Goal: Task Accomplishment & Management: Complete application form

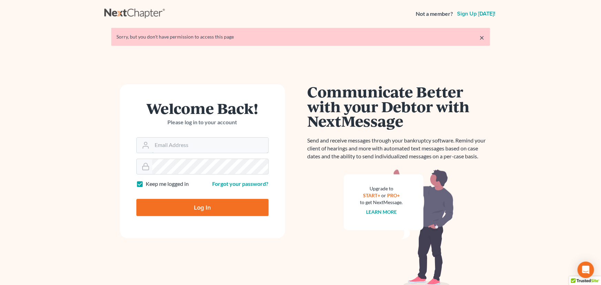
type input "[PERSON_NAME][EMAIL_ADDRESS][DOMAIN_NAME]"
click at [172, 201] on input "Log In" at bounding box center [202, 207] width 132 height 17
type input "Thinking..."
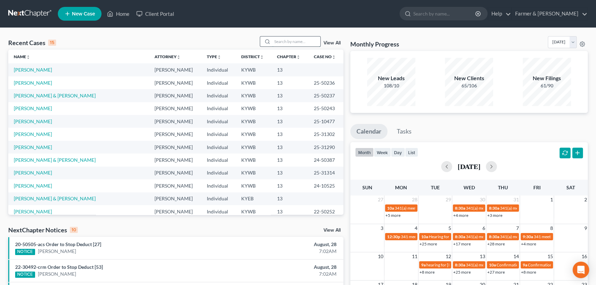
click at [281, 44] on input "search" at bounding box center [296, 41] width 48 height 10
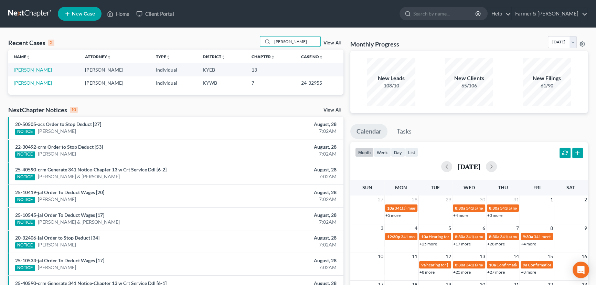
type input "[PERSON_NAME]"
click at [33, 70] on link "[PERSON_NAME]" at bounding box center [33, 70] width 38 height 6
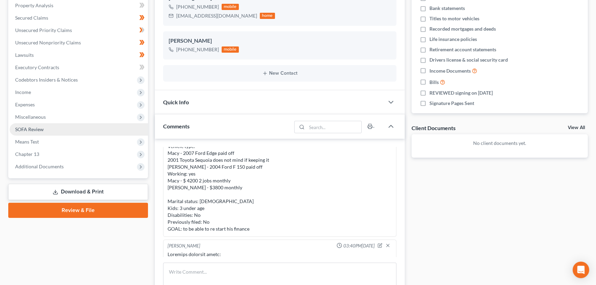
scroll to position [125, 0]
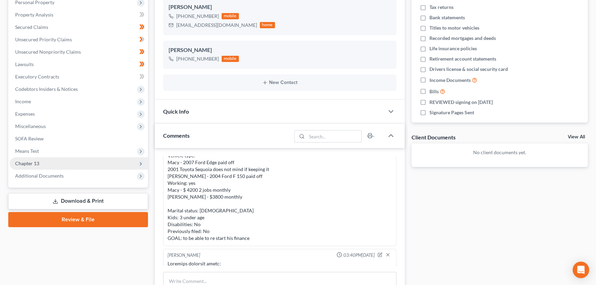
click at [34, 160] on span "Chapter 13" at bounding box center [27, 163] width 24 height 6
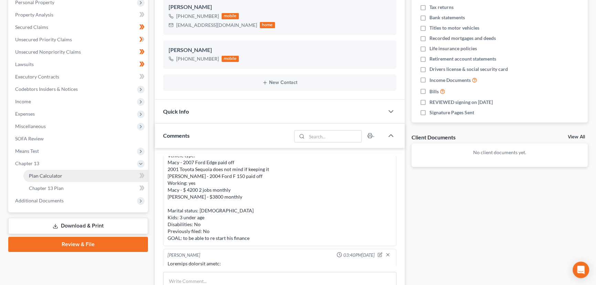
click at [47, 175] on span "Plan Calculator" at bounding box center [45, 176] width 33 height 6
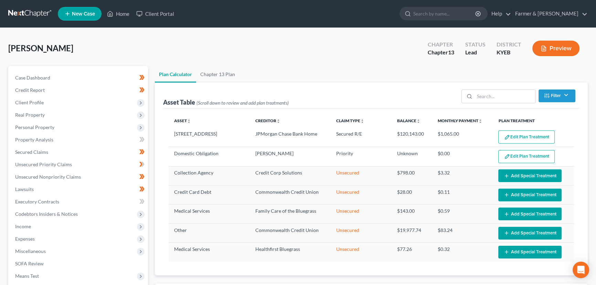
select select "59"
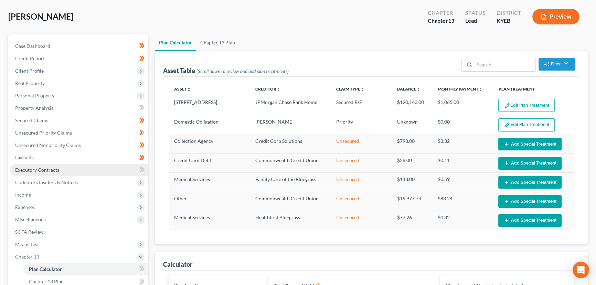
scroll to position [62, 0]
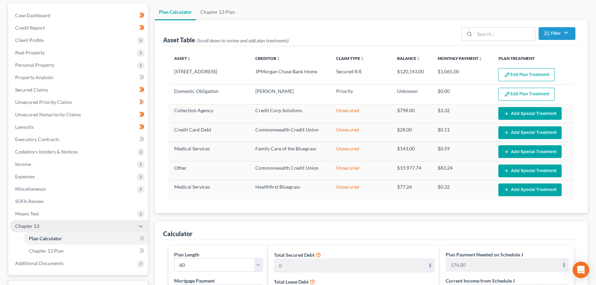
click at [32, 226] on span "Chapter 13" at bounding box center [27, 226] width 24 height 6
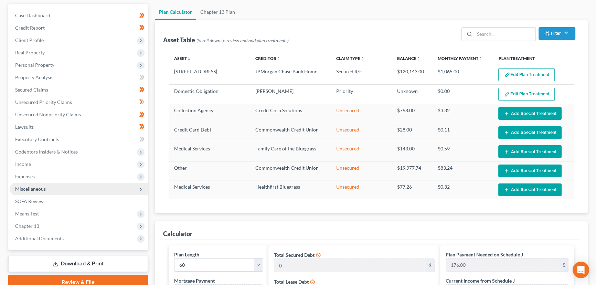
click at [31, 188] on span "Miscellaneous" at bounding box center [30, 189] width 31 height 6
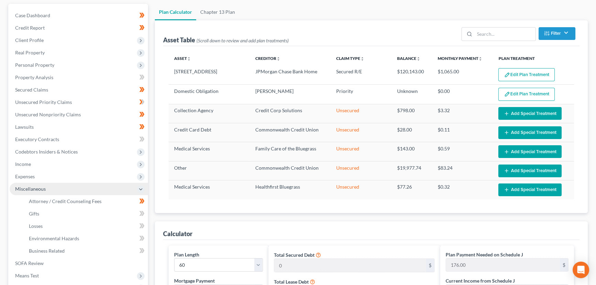
click at [31, 188] on span "Miscellaneous" at bounding box center [30, 189] width 31 height 6
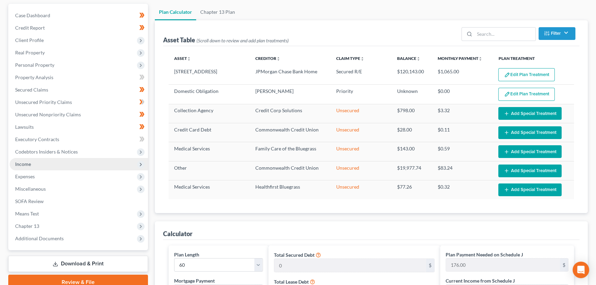
click at [25, 164] on span "Income" at bounding box center [23, 164] width 16 height 6
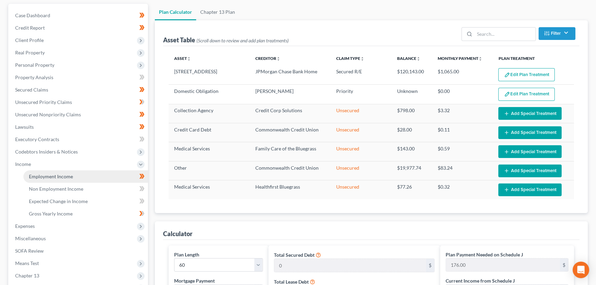
click at [39, 179] on link "Employment Income" at bounding box center [85, 176] width 125 height 12
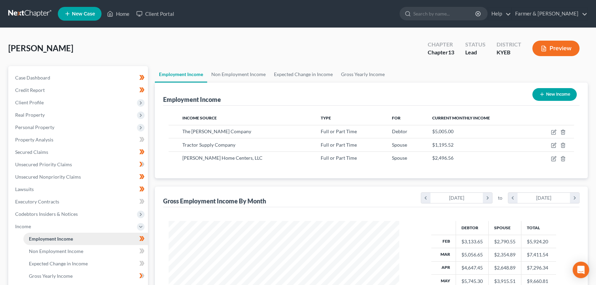
scroll to position [123, 244]
click at [30, 225] on span "Income" at bounding box center [23, 226] width 16 height 6
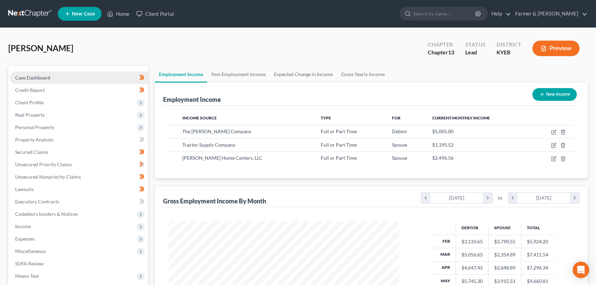
click at [63, 76] on link "Case Dashboard" at bounding box center [79, 78] width 138 height 12
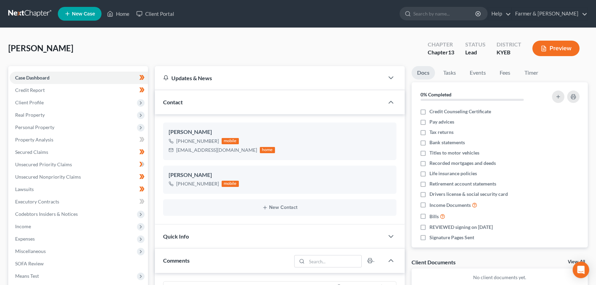
scroll to position [213, 0]
click at [121, 14] on link "Home" at bounding box center [118, 14] width 29 height 12
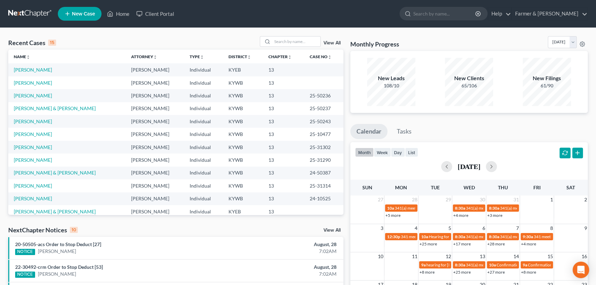
click at [126, 36] on div "Recent Cases 15 View All" at bounding box center [175, 42] width 335 height 13
click at [125, 36] on div "Recent Cases 15 View All" at bounding box center [175, 42] width 335 height 13
click at [179, 35] on div "Recent Cases 15 View All Name unfold_more expand_more expand_less Attorney unfo…" at bounding box center [298, 255] width 596 height 455
click at [161, 34] on div "Recent Cases 15 View All Name unfold_more expand_more expand_less Attorney unfo…" at bounding box center [298, 255] width 596 height 455
click at [26, 70] on link "[PERSON_NAME]" at bounding box center [33, 70] width 38 height 6
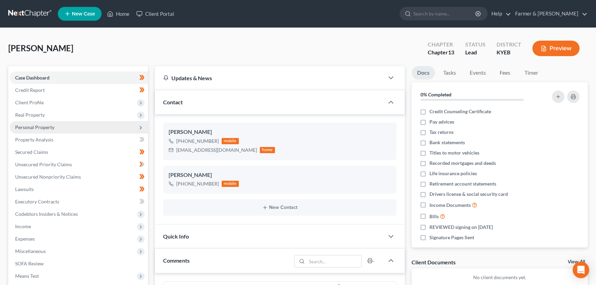
scroll to position [213, 0]
click at [151, 44] on div "[PERSON_NAME] Upgraded Chapter Chapter 13 Status Lead District KYEB Preview" at bounding box center [298, 51] width 580 height 30
click at [226, 40] on div "[PERSON_NAME] Upgraded Chapter Chapter 13 Status Lead District KYEB Preview" at bounding box center [298, 51] width 580 height 30
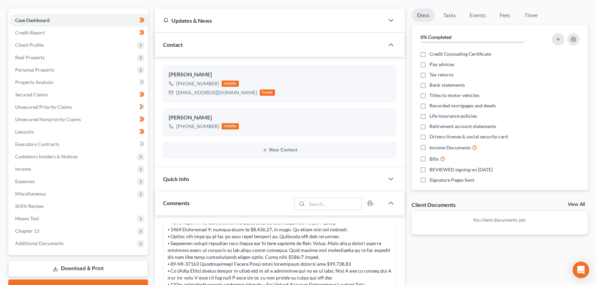
scroll to position [62, 0]
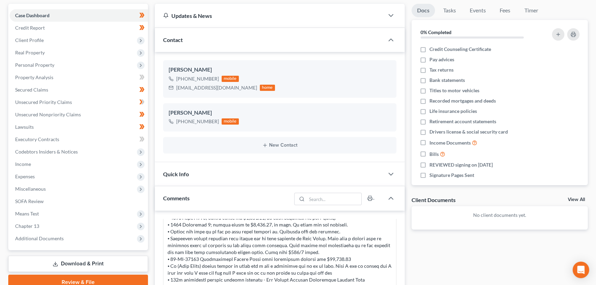
click at [151, 45] on div "Updates & News × [US_STATE] [GEOGRAPHIC_DATA] Notes: Take a look at NextChapter…" at bounding box center [279, 232] width 257 height 457
click at [151, 45] on div "Case Dashboard Payments Invoices Payments Payments Credit Report Client Profile" at bounding box center [78, 232] width 147 height 457
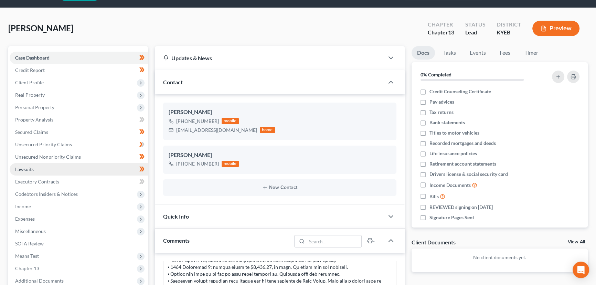
scroll to position [0, 0]
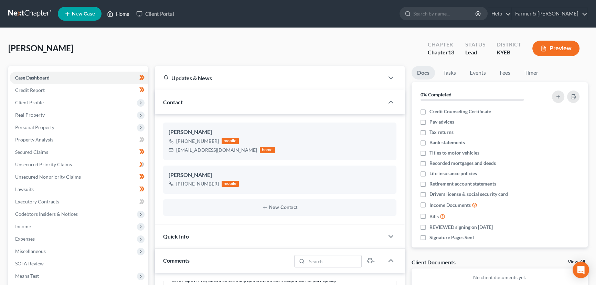
click at [128, 10] on link "Home" at bounding box center [118, 14] width 29 height 12
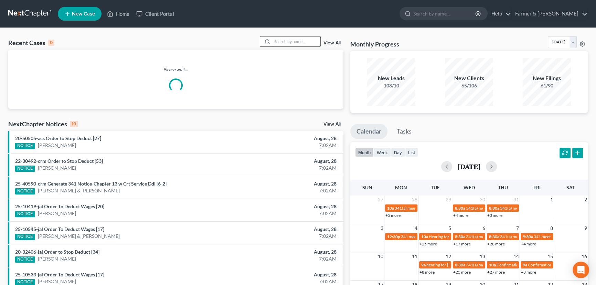
click at [282, 43] on input "search" at bounding box center [296, 41] width 48 height 10
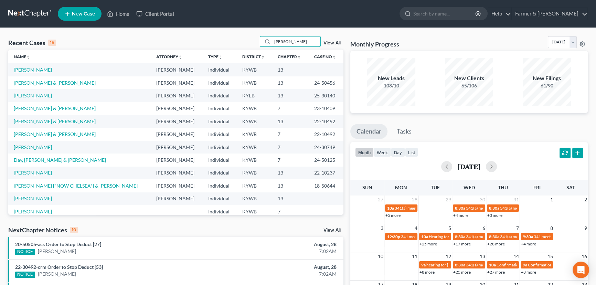
type input "[PERSON_NAME]"
click at [37, 69] on link "[PERSON_NAME]" at bounding box center [33, 70] width 38 height 6
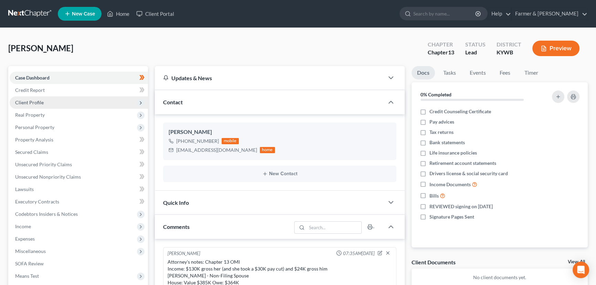
click at [44, 103] on span "Client Profile" at bounding box center [79, 102] width 138 height 12
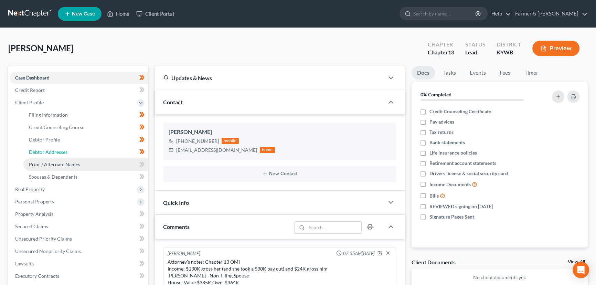
drag, startPoint x: 55, startPoint y: 151, endPoint x: 119, endPoint y: 169, distance: 66.0
click at [55, 151] on span "Debtor Addresses" at bounding box center [48, 152] width 39 height 6
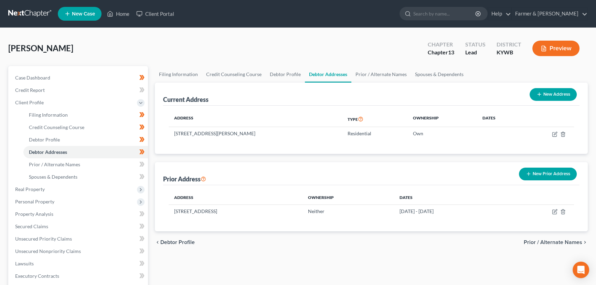
click at [152, 36] on div "[PERSON_NAME] Upgraded Chapter Chapter 13 Status Lead District [GEOGRAPHIC_DATA…" at bounding box center [298, 51] width 580 height 30
click at [42, 103] on span "Client Profile" at bounding box center [29, 102] width 29 height 6
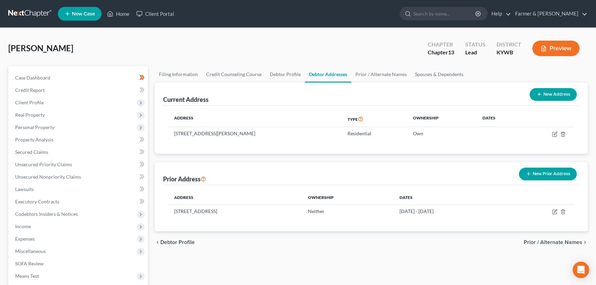
click at [102, 42] on div "[PERSON_NAME] Upgraded Chapter Chapter 13 Status Lead District [GEOGRAPHIC_DATA…" at bounding box center [298, 51] width 580 height 30
click at [36, 82] on link "Case Dashboard" at bounding box center [79, 78] width 138 height 12
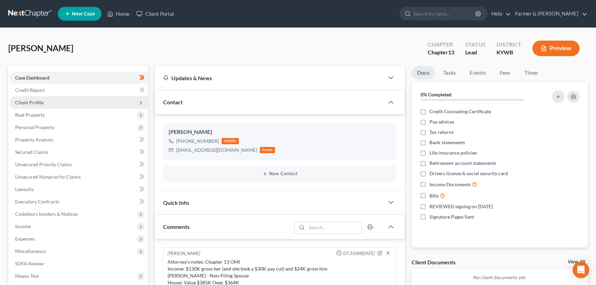
click at [39, 103] on span "Client Profile" at bounding box center [29, 102] width 29 height 6
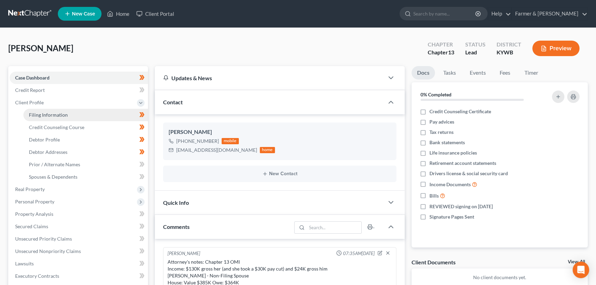
click at [49, 115] on span "Filing Information" at bounding box center [48, 115] width 39 height 6
select select "1"
select select "0"
select select "3"
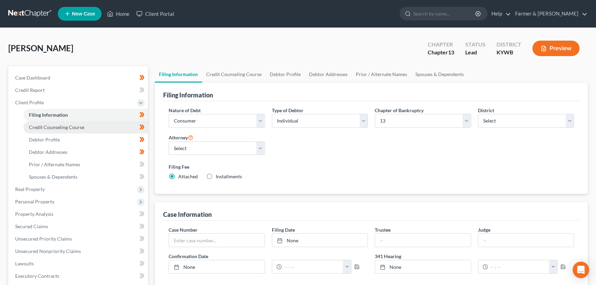
click at [74, 131] on link "Credit Counseling Course" at bounding box center [85, 127] width 125 height 12
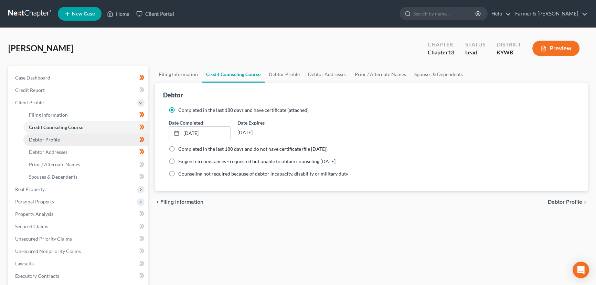
click at [73, 140] on link "Debtor Profile" at bounding box center [85, 140] width 125 height 12
select select "1"
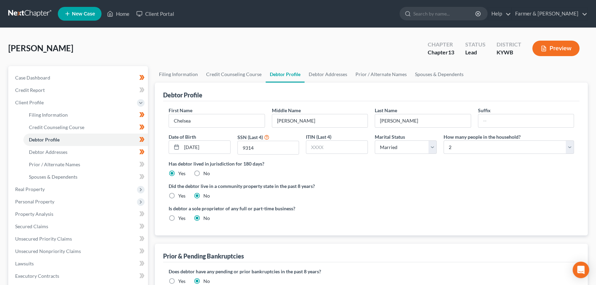
click at [154, 165] on div "Filing Information Credit Counseling Course Debtor Profile Debtor Addresses Pri…" at bounding box center [371, 246] width 440 height 360
click at [151, 152] on div "Filing Information Credit Counseling Course Debtor Profile Debtor Addresses Pri…" at bounding box center [371, 246] width 440 height 360
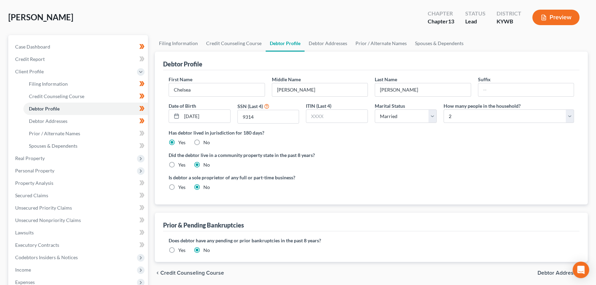
click at [153, 44] on div "Filing Information Credit Counseling Course Debtor Profile Debtor Addresses Pri…" at bounding box center [371, 215] width 440 height 360
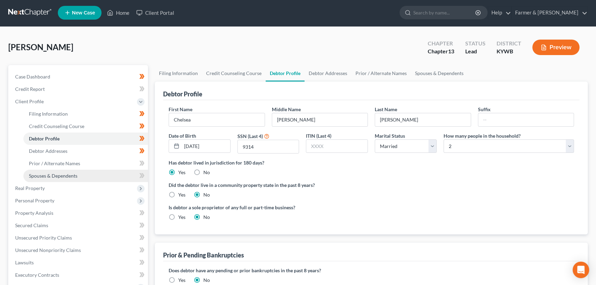
scroll to position [0, 0]
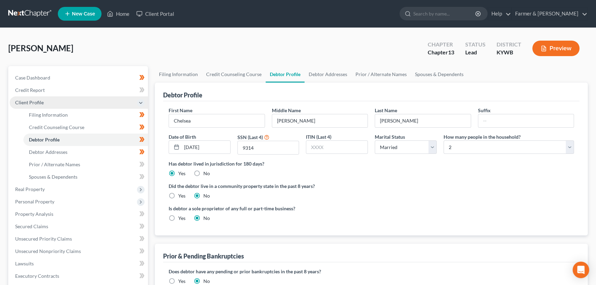
click at [47, 105] on span "Client Profile" at bounding box center [79, 102] width 138 height 12
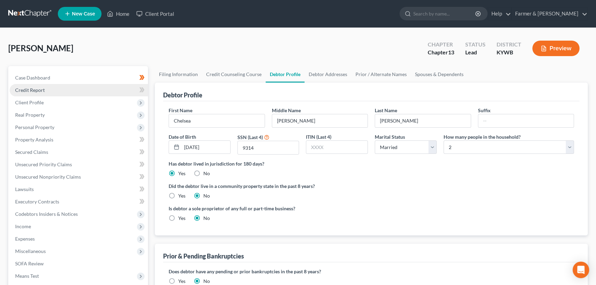
click at [44, 88] on span "Credit Report" at bounding box center [30, 90] width 30 height 6
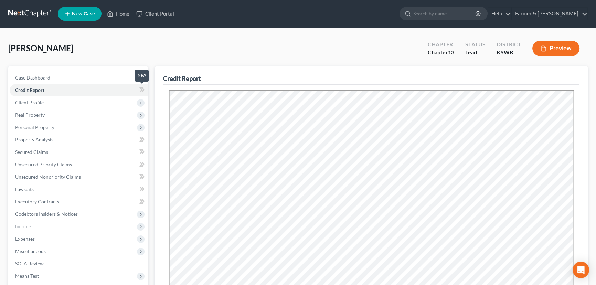
click at [142, 94] on span at bounding box center [142, 91] width 12 height 10
click at [142, 93] on icon at bounding box center [141, 90] width 5 height 9
click at [65, 117] on span "Real Property" at bounding box center [79, 115] width 138 height 12
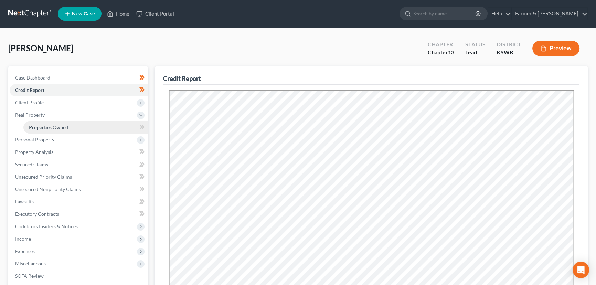
click at [76, 130] on link "Properties Owned" at bounding box center [85, 127] width 125 height 12
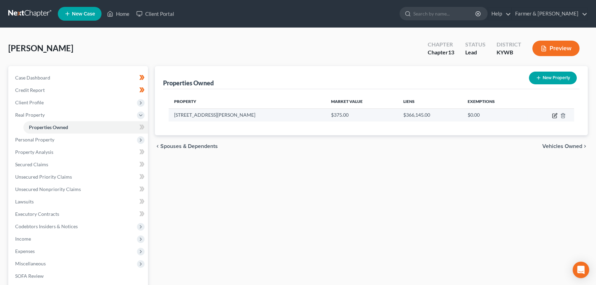
click at [555, 114] on icon "button" at bounding box center [555, 114] width 3 height 3
select select "18"
select select "0"
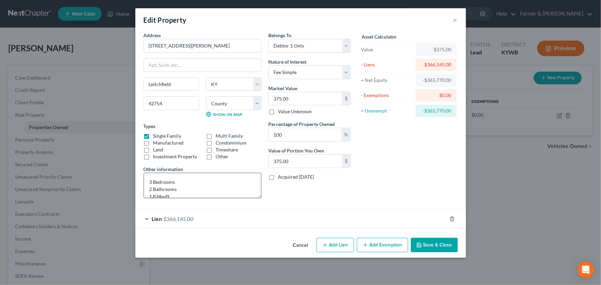
scroll to position [14, 0]
click at [207, 224] on div "Lien $366,145.00" at bounding box center [290, 219] width 311 height 18
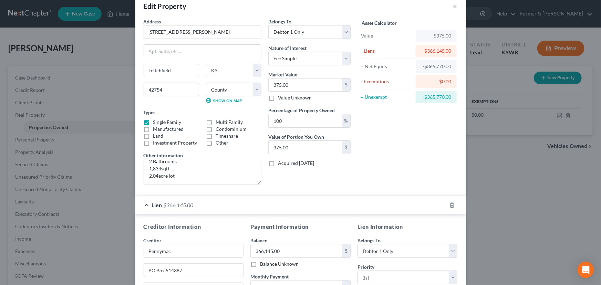
scroll to position [0, 0]
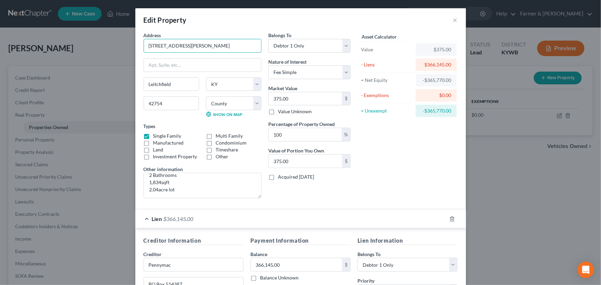
drag, startPoint x: 197, startPoint y: 46, endPoint x: 136, endPoint y: 46, distance: 60.2
click at [136, 46] on div "Address * 23 [PERSON_NAME][GEOGRAPHIC_DATA] [GEOGRAPHIC_DATA] [US_STATE][GEOGRA…" at bounding box center [300, 210] width 330 height 356
click at [307, 100] on input "375.00" at bounding box center [304, 98] width 73 height 13
click at [305, 99] on input "375.00" at bounding box center [304, 98] width 73 height 13
click at [290, 101] on input "375.00" at bounding box center [304, 98] width 73 height 13
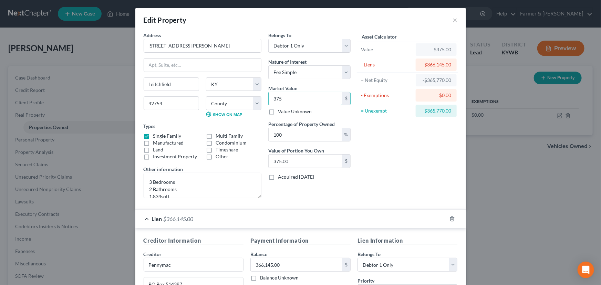
type input "37"
type input "37.00"
type input "3"
type input "3.00"
type input "0"
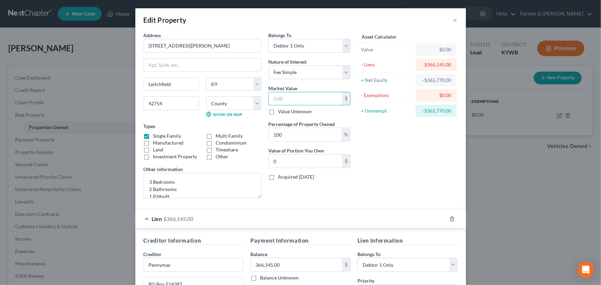
type input "2"
type input "2.00"
type input "20"
type input "20.00"
type input "206"
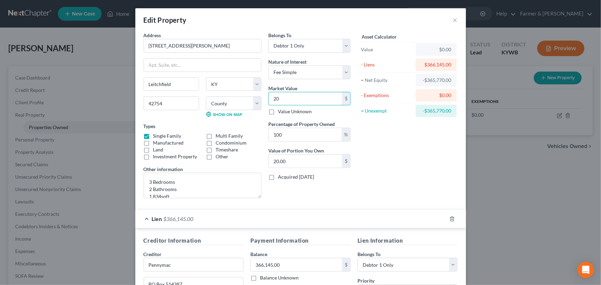
type input "206.00"
type input "2065"
type input "2,065.00"
type input "206,500"
type input "206,500.00"
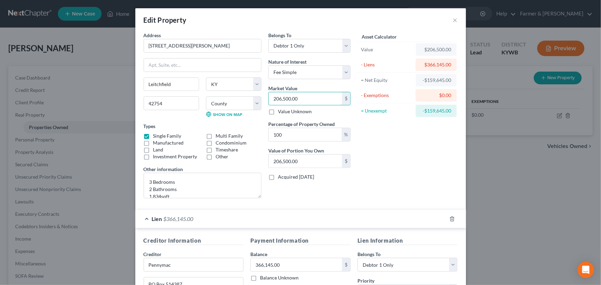
type input "206,500.00"
click at [396, 133] on div "Asset Calculator Value $206,500.00 - Liens $366,145.00 = Net Equity -$159,645.0…" at bounding box center [407, 118] width 107 height 172
drag, startPoint x: 173, startPoint y: 191, endPoint x: 145, endPoint y: 182, distance: 28.7
click at [145, 182] on textarea "3 Bedrooms 2 Bathrooms 1,834sqft 2.04acre lot" at bounding box center [203, 185] width 118 height 25
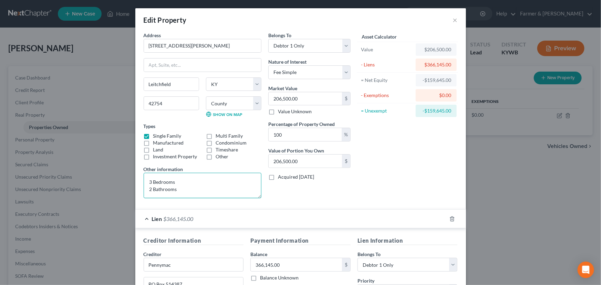
scroll to position [1, 0]
click at [375, 157] on div "Asset Calculator Value $206,500.00 - Liens $366,145.00 = Net Equity -$159,645.0…" at bounding box center [407, 118] width 107 height 172
click at [169, 192] on textarea "3 Bedrooms 2 Bathrooms" at bounding box center [203, 185] width 118 height 25
paste textarea "Value based on most recent PVA and fair market estimate."
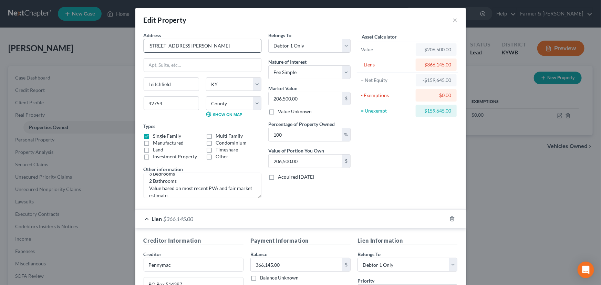
drag, startPoint x: 187, startPoint y: 47, endPoint x: 143, endPoint y: 50, distance: 43.8
click at [144, 50] on input "[STREET_ADDRESS][PERSON_NAME]" at bounding box center [202, 45] width 117 height 13
click at [205, 187] on textarea "3 Bedrooms 2 Bathrooms Value based on most recent PVA and fair market estimate." at bounding box center [203, 185] width 118 height 25
click at [193, 194] on textarea "3 Bedrooms 2 Bathrooms Value based on most recent Realtor PVA and fair market e…" at bounding box center [203, 185] width 118 height 25
click at [232, 187] on textarea "3 Bedrooms 2 Bathrooms Value based on most recent Realtor PVA and fair market e…" at bounding box center [203, 185] width 118 height 25
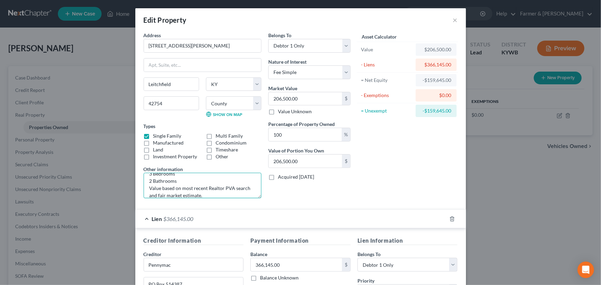
click at [210, 193] on textarea "3 Bedrooms 2 Bathrooms Value based on most recent Realtor PVA search and fair m…" at bounding box center [203, 185] width 118 height 25
type textarea "3 Bedrooms 2 Bathrooms Value based on most recent Realtor PVA search and fair m…"
click at [399, 175] on div "Asset Calculator Value $206,500.00 - Liens $366,145.00 = Net Equity -$159,645.0…" at bounding box center [407, 118] width 107 height 172
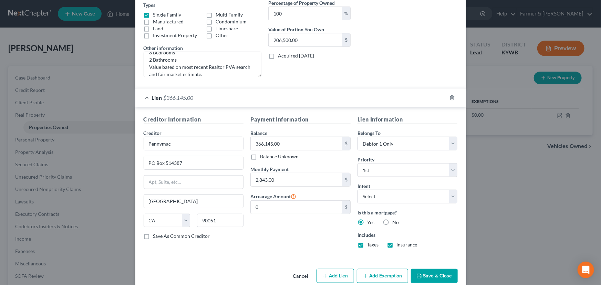
scroll to position [125, 0]
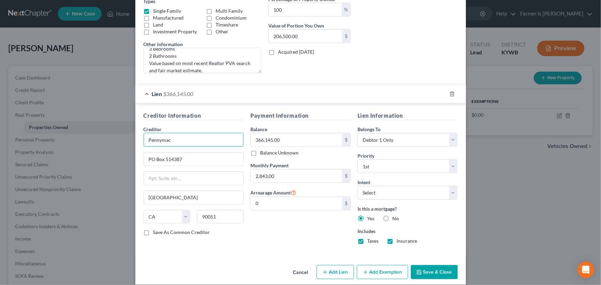
click at [162, 140] on input "Pennymac" at bounding box center [194, 140] width 100 height 14
type input "PennyMac"
click at [257, 232] on div "Payment Information Balance 366,145.00 $ Balance Unknown Balance Undetermined 3…" at bounding box center [300, 181] width 107 height 138
click at [432, 221] on div "Lien Information Belongs To * Select Debtor 1 Only Debtor 2 Only Debtor 1 And D…" at bounding box center [407, 181] width 107 height 138
click at [325, 96] on div "Lien $366,145.00" at bounding box center [290, 94] width 311 height 18
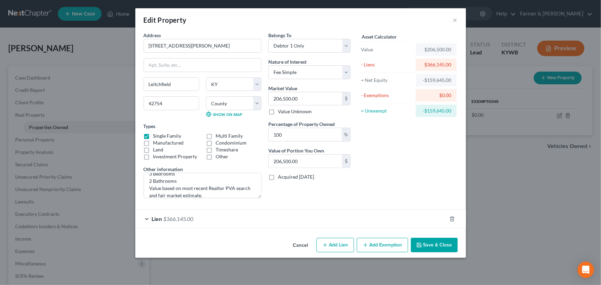
scroll to position [0, 0]
click at [394, 147] on div "Asset Calculator Value $206,500.00 - Liens $366,145.00 = Net Equity -$159,645.0…" at bounding box center [407, 118] width 107 height 172
drag, startPoint x: 421, startPoint y: 248, endPoint x: 224, endPoint y: 207, distance: 200.6
click at [421, 248] on button "Save & Close" at bounding box center [434, 245] width 47 height 14
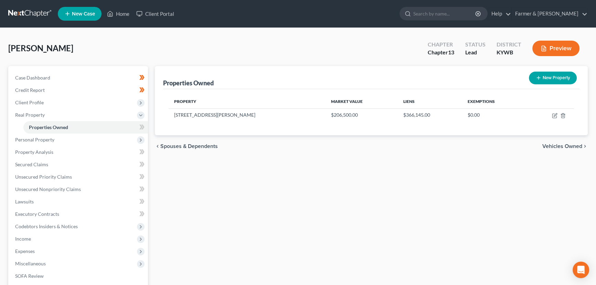
click at [142, 127] on body "Home New Case Client Portal Farmer & Wright [EMAIL_ADDRESS][DOMAIN_NAME] My Acc…" at bounding box center [298, 195] width 596 height 391
click at [146, 127] on span at bounding box center [142, 128] width 12 height 10
click at [187, 179] on div "Properties Owned New Property Property Market Value Liens Exemptions [STREET_AD…" at bounding box center [371, 215] width 440 height 298
drag, startPoint x: 555, startPoint y: 114, endPoint x: 331, endPoint y: 194, distance: 238.4
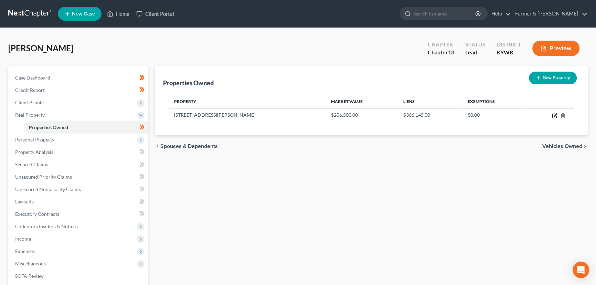
click at [555, 114] on icon "button" at bounding box center [555, 114] width 3 height 3
select select "18"
select select "42"
select select "0"
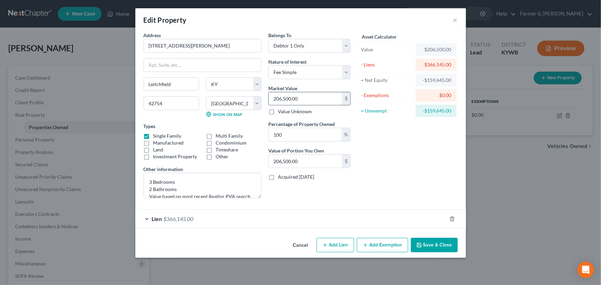
click at [307, 94] on input "206,500.00" at bounding box center [304, 98] width 73 height 13
drag, startPoint x: 190, startPoint y: 213, endPoint x: 201, endPoint y: 237, distance: 26.8
click at [190, 213] on div "Lien $366,145.00" at bounding box center [290, 219] width 311 height 18
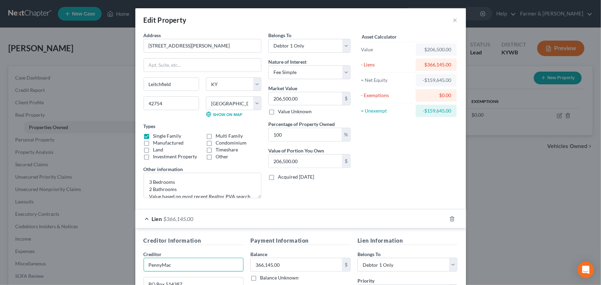
drag, startPoint x: 175, startPoint y: 265, endPoint x: 136, endPoint y: 263, distance: 39.6
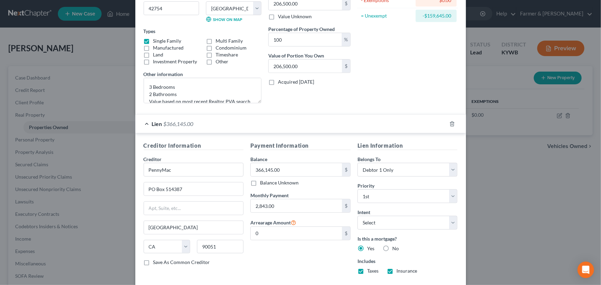
scroll to position [132, 0]
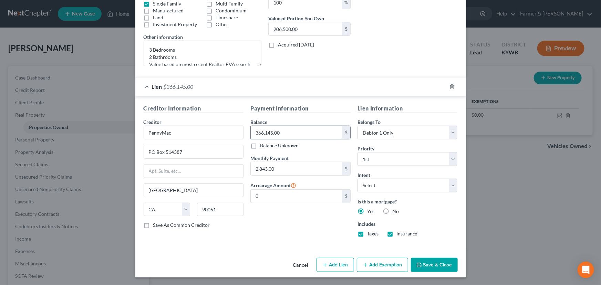
click at [281, 132] on input "366,145.00" at bounding box center [296, 132] width 91 height 13
click at [279, 168] on input "2,843.00" at bounding box center [296, 168] width 91 height 13
click at [265, 231] on div "Payment Information Balance 366,145.00 $ Balance Unknown Balance Undetermined 3…" at bounding box center [300, 173] width 107 height 138
drag, startPoint x: 292, startPoint y: 88, endPoint x: 310, endPoint y: 112, distance: 30.3
click at [292, 87] on div "Lien $366,145.00" at bounding box center [290, 86] width 311 height 18
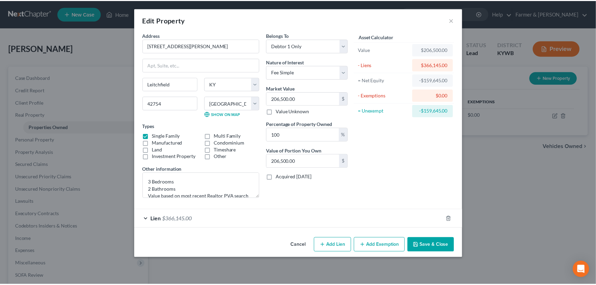
scroll to position [0, 0]
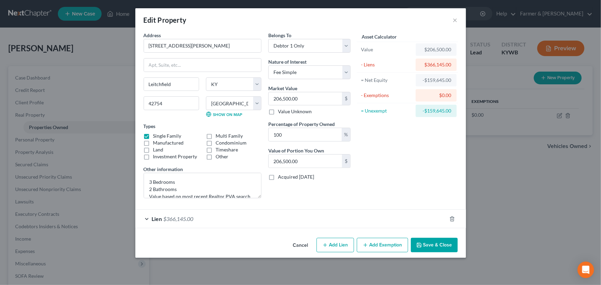
click at [429, 165] on div "Asset Calculator Value $206,500.00 - Liens $366,145.00 = Net Equity -$159,645.0…" at bounding box center [407, 118] width 107 height 172
click at [430, 244] on button "Save & Close" at bounding box center [434, 245] width 47 height 14
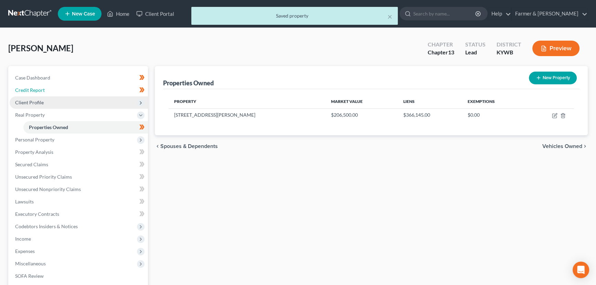
drag, startPoint x: 61, startPoint y: 89, endPoint x: 75, endPoint y: 96, distance: 15.7
click at [61, 89] on link "Credit Report" at bounding box center [79, 90] width 138 height 12
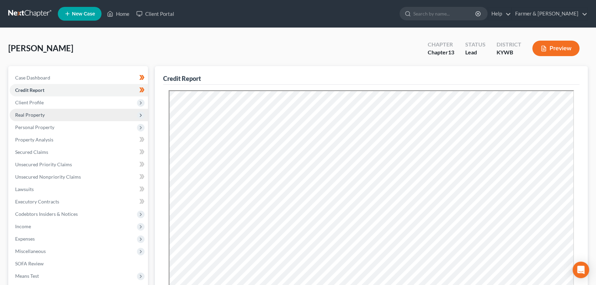
click at [39, 117] on span "Real Property" at bounding box center [30, 115] width 30 height 6
click at [41, 117] on span "Real Property" at bounding box center [79, 115] width 138 height 12
click at [41, 129] on span "Personal Property" at bounding box center [34, 127] width 39 height 6
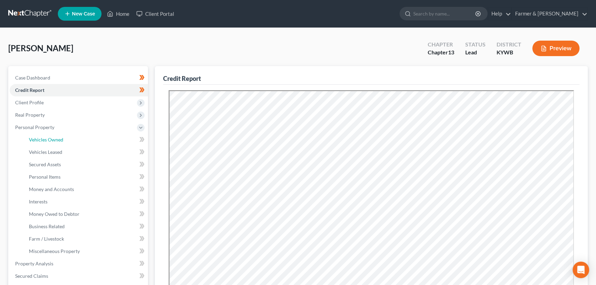
drag, startPoint x: 50, startPoint y: 141, endPoint x: 141, endPoint y: 154, distance: 92.5
click at [50, 141] on span "Vehicles Owned" at bounding box center [46, 140] width 34 height 6
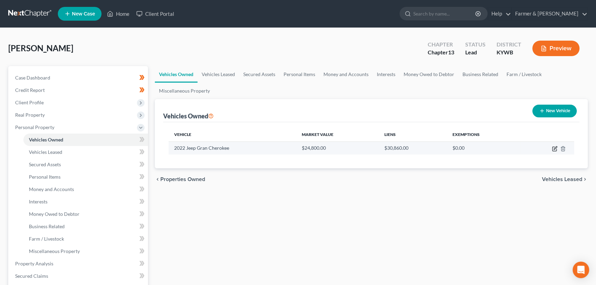
click at [556, 148] on icon "button" at bounding box center [555, 149] width 6 height 6
select select "0"
select select "4"
select select "2"
select select "0"
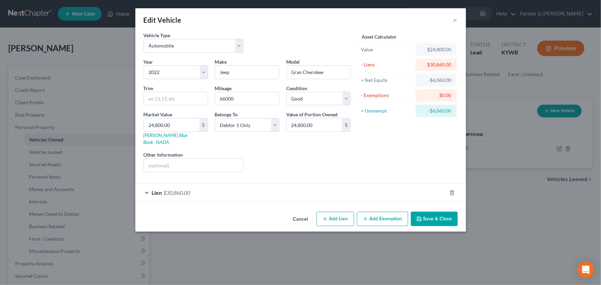
click at [297, 47] on div "Vehicle Type Select Automobile Truck Trailer Watercraft Aircraft Motor Home Atv…" at bounding box center [247, 45] width 214 height 27
drag, startPoint x: 163, startPoint y: 137, endPoint x: 2, endPoint y: 231, distance: 186.5
click at [163, 137] on link "[PERSON_NAME] Blue Book" at bounding box center [166, 138] width 44 height 13
click at [273, 156] on div "Liens Select" at bounding box center [300, 161] width 107 height 21
drag, startPoint x: 195, startPoint y: 154, endPoint x: 196, endPoint y: 162, distance: 8.3
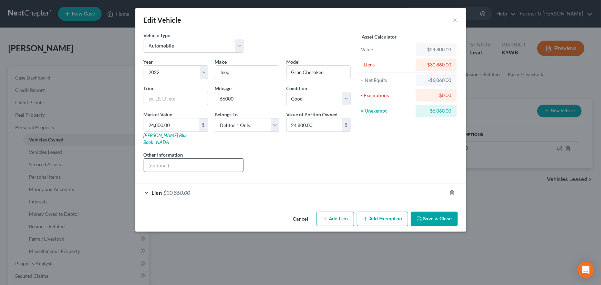
click at [195, 159] on input "text" at bounding box center [193, 165] width 99 height 13
drag, startPoint x: 189, startPoint y: 159, endPoint x: 303, endPoint y: 158, distance: 113.9
click at [303, 158] on div "Year Select 2026 2025 2024 2023 2022 2021 2020 2019 2018 2017 2016 2015 2014 20…" at bounding box center [247, 117] width 214 height 119
click at [201, 159] on input "Value based on fair market value research done on NADA. NPMI lien placed on" at bounding box center [193, 165] width 99 height 13
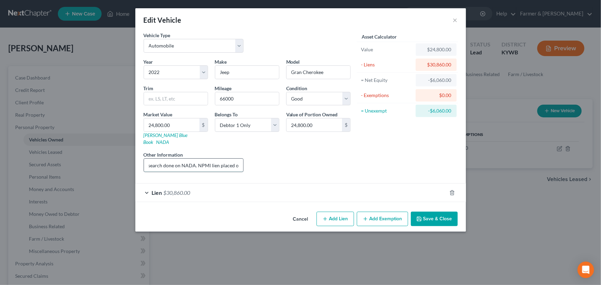
click at [192, 159] on input "Value based on fair market value research done on NADA. NPMI lien placed on" at bounding box center [193, 165] width 99 height 13
drag, startPoint x: 223, startPoint y: 157, endPoint x: 312, endPoint y: 157, distance: 89.1
click at [312, 157] on div "Year Select 2026 2025 2024 2023 2022 2021 2020 2019 2018 2017 2016 2015 2014 20…" at bounding box center [247, 117] width 214 height 119
click at [240, 159] on input "Value based on fair market value research done on KBB. PMI lien placed on" at bounding box center [193, 165] width 99 height 13
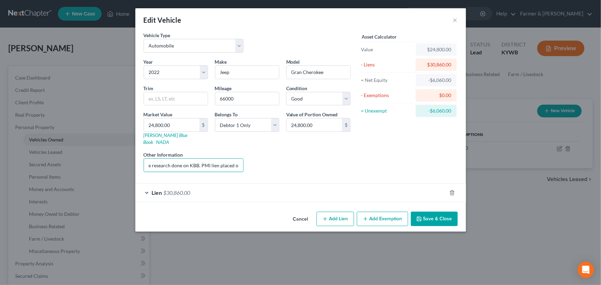
paste input "[DATE]"
type input "Value based on fair market value research done on KBB. PMI lien placed on [DATE]"
click at [287, 158] on div "Liens Select" at bounding box center [300, 161] width 107 height 21
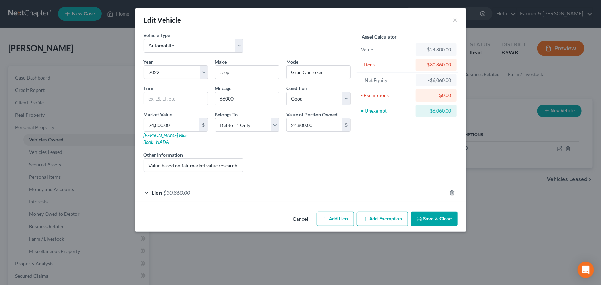
click at [266, 154] on div "Liens Select" at bounding box center [300, 161] width 107 height 21
drag, startPoint x: 415, startPoint y: 211, endPoint x: 396, endPoint y: 211, distance: 18.9
click at [415, 212] on button "Save & Close" at bounding box center [434, 219] width 47 height 14
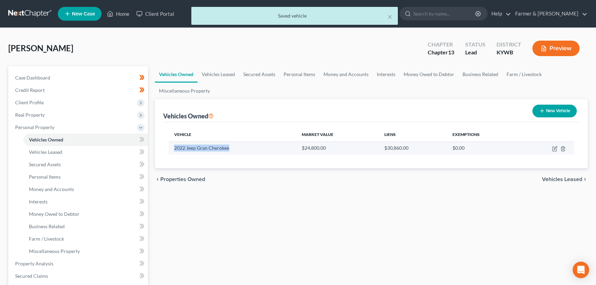
drag, startPoint x: 173, startPoint y: 148, endPoint x: 234, endPoint y: 150, distance: 61.3
click at [234, 150] on td "2022 Jeep Gran Cherokee" at bounding box center [233, 147] width 128 height 13
copy td "2022 Jeep Gran Cherokee"
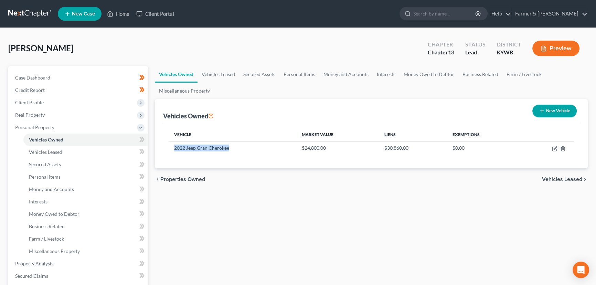
click at [278, 226] on div "Vehicles Owned Vehicles Leased Secured Assets Personal Items Money and Accounts…" at bounding box center [371, 271] width 440 height 410
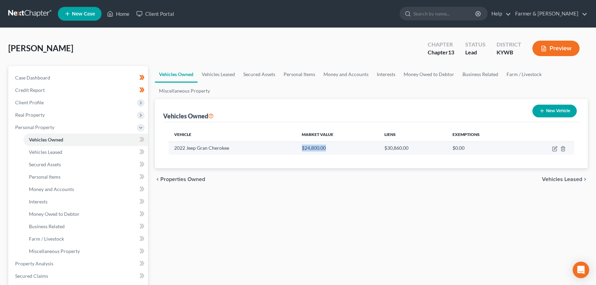
drag, startPoint x: 300, startPoint y: 148, endPoint x: 327, endPoint y: 148, distance: 26.2
click at [327, 148] on td "$24,800.00" at bounding box center [337, 147] width 83 height 13
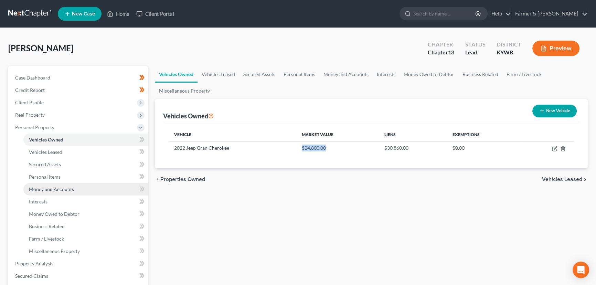
copy td "$24,800.00"
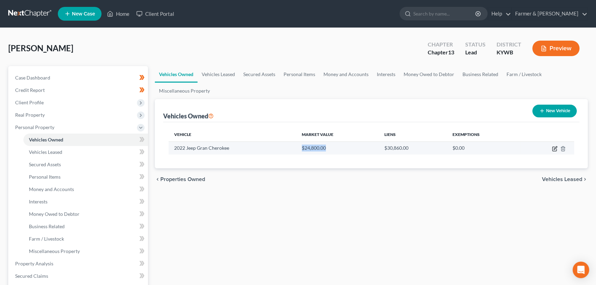
click at [554, 148] on icon "button" at bounding box center [555, 149] width 6 height 6
select select "0"
select select "4"
select select "2"
select select "0"
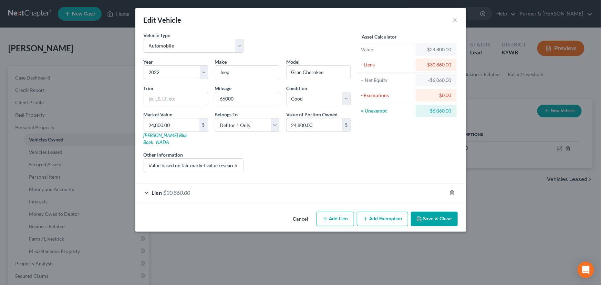
click at [332, 159] on div "Liens Select" at bounding box center [300, 161] width 107 height 21
click at [203, 183] on div "Lien $30,860.00" at bounding box center [290, 192] width 311 height 18
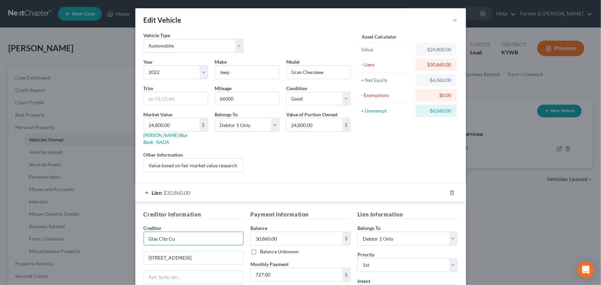
drag, startPoint x: 198, startPoint y: 232, endPoint x: 138, endPoint y: 234, distance: 60.6
click at [140, 234] on div "Creditor Information Creditor * Glas City Cu [GEOGRAPHIC_DATA] Dr [PERSON_NAME]…" at bounding box center [193, 275] width 107 height 130
click at [178, 232] on input "Glas City Cu" at bounding box center [194, 239] width 100 height 14
click at [345, 151] on div "Liens Select" at bounding box center [300, 161] width 107 height 21
type input "Glass City Federal Credit Union"
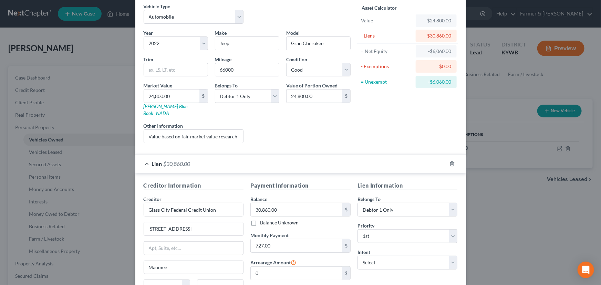
scroll to position [62, 0]
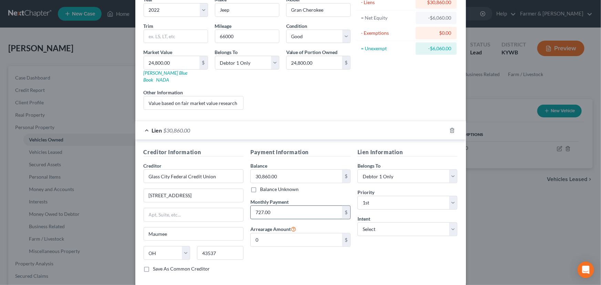
click at [293, 206] on input "727.00" at bounding box center [296, 212] width 91 height 13
click at [375, 228] on div "Lien Information Belongs To * Select Debtor 1 Only Debtor 2 Only Debtor 1 And D…" at bounding box center [407, 213] width 107 height 130
click at [375, 225] on select "Select Surrender Redeem Reaffirm Avoid Other" at bounding box center [407, 229] width 100 height 14
click at [357, 222] on select "Select Surrender Redeem Reaffirm Avoid Other" at bounding box center [407, 229] width 100 height 14
select select "4"
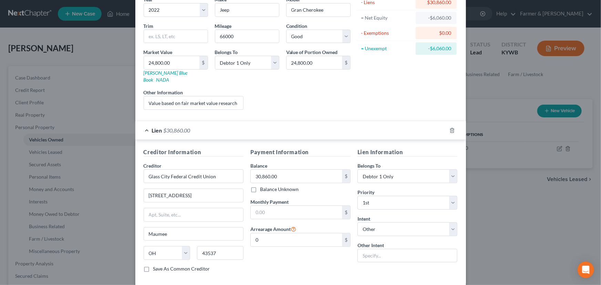
click at [340, 258] on div "Payment Information Balance 30,860.00 $ Balance Unknown Balance Undetermined 30…" at bounding box center [300, 213] width 107 height 130
click at [314, 124] on div "Lien $30,860.00" at bounding box center [290, 130] width 311 height 18
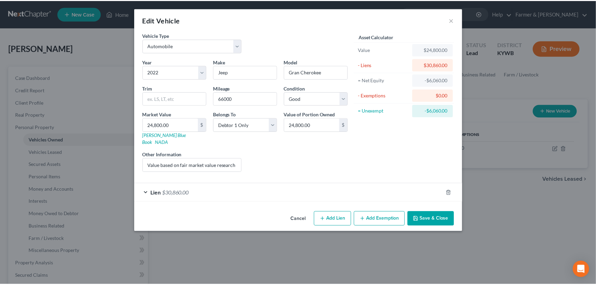
scroll to position [0, 0]
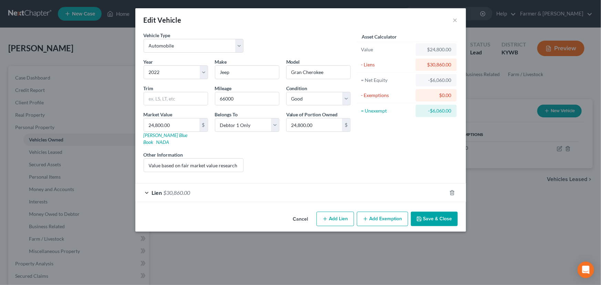
click at [377, 139] on div "Asset Calculator Value $24,800.00 - Liens $30,860.00 = Net Equity -$6,060.00 - …" at bounding box center [407, 105] width 107 height 146
click at [430, 213] on button "Save & Close" at bounding box center [434, 219] width 47 height 14
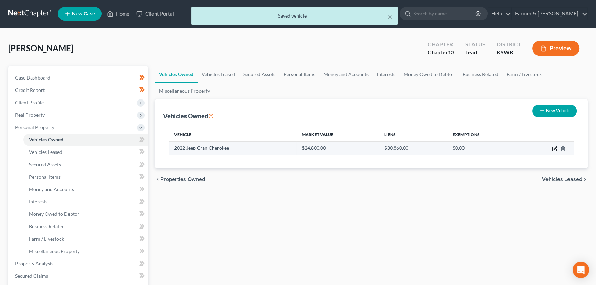
click at [553, 147] on icon "button" at bounding box center [555, 149] width 6 height 6
select select "0"
select select "4"
select select "2"
select select "0"
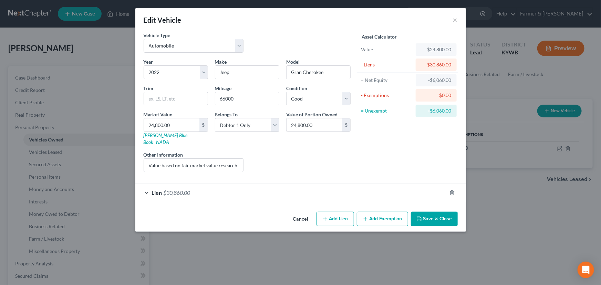
click at [420, 219] on polyline "button" at bounding box center [418, 220] width 2 height 2
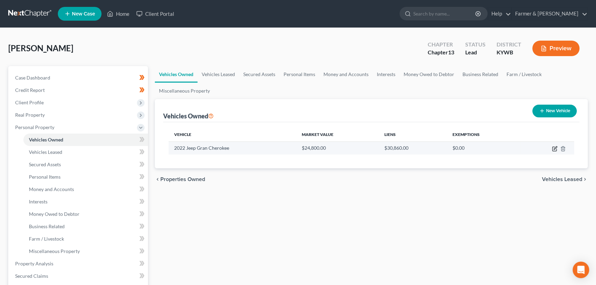
click at [552, 150] on icon "button" at bounding box center [555, 149] width 6 height 6
select select "0"
select select "4"
select select "2"
select select "0"
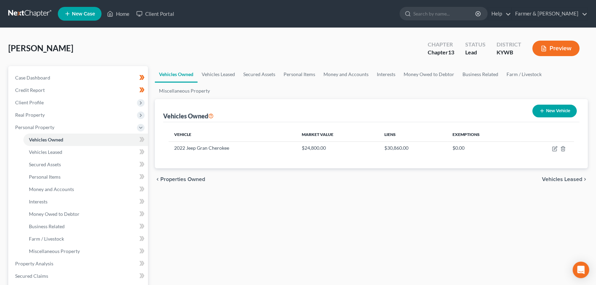
select select "36"
select select "0"
select select "4"
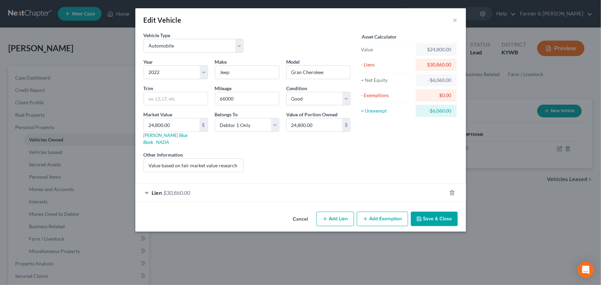
click at [221, 189] on div "Lien $30,860.00" at bounding box center [290, 192] width 311 height 18
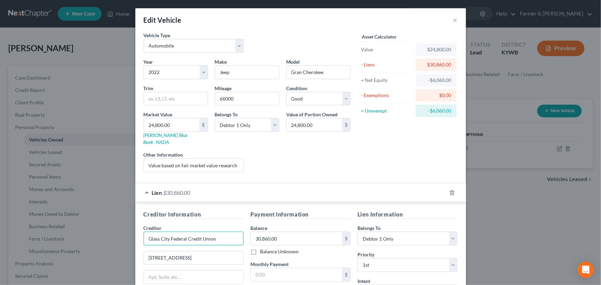
drag, startPoint x: 219, startPoint y: 230, endPoint x: 147, endPoint y: 230, distance: 71.6
click at [147, 232] on input "Glass City Federal Credit Union" at bounding box center [194, 239] width 100 height 14
click at [262, 183] on div "Lien $30,860.00" at bounding box center [290, 192] width 311 height 18
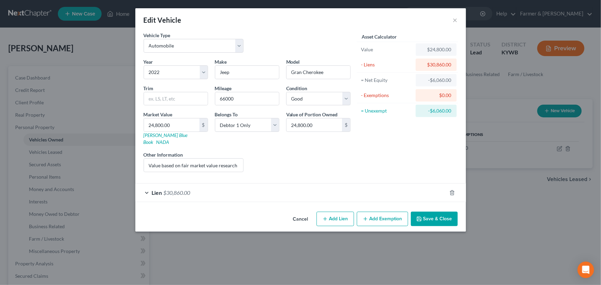
click at [441, 212] on button "Save & Close" at bounding box center [434, 219] width 47 height 14
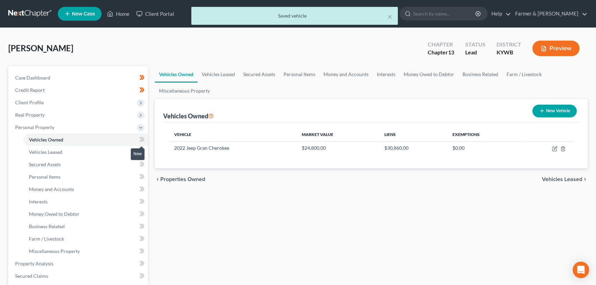
click at [145, 139] on span at bounding box center [142, 140] width 12 height 10
click at [173, 217] on div "Vehicles Owned Vehicles Leased Secured Assets Personal Items Money and Accounts…" at bounding box center [371, 271] width 440 height 410
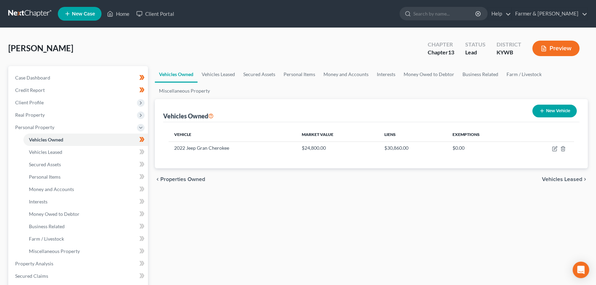
click at [199, 212] on div "Vehicles Owned Vehicles Leased Secured Assets Personal Items Money and Accounts…" at bounding box center [371, 271] width 440 height 410
click at [65, 190] on span "Money and Accounts" at bounding box center [51, 189] width 45 height 6
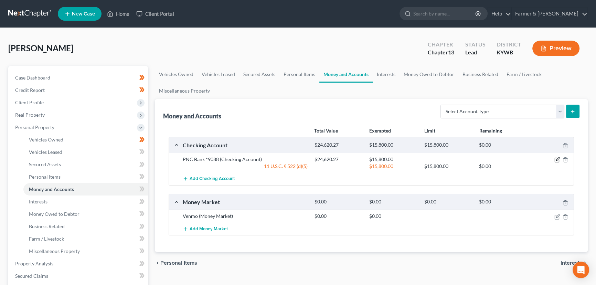
click at [559, 158] on icon "button" at bounding box center [557, 159] width 3 height 3
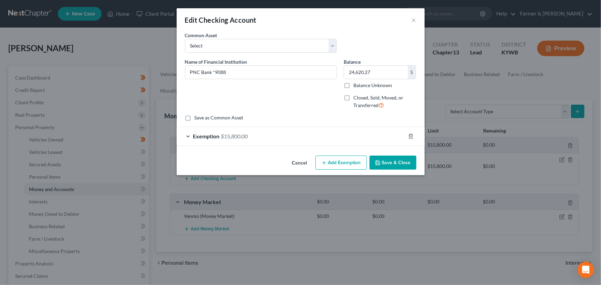
click at [278, 140] on div "Exemption $15,800.00" at bounding box center [291, 136] width 229 height 18
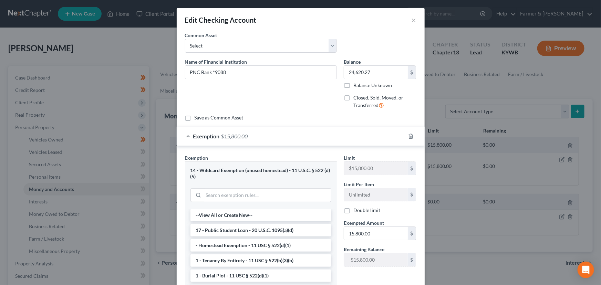
click at [356, 137] on div "Exemption $15,800.00" at bounding box center [291, 136] width 229 height 18
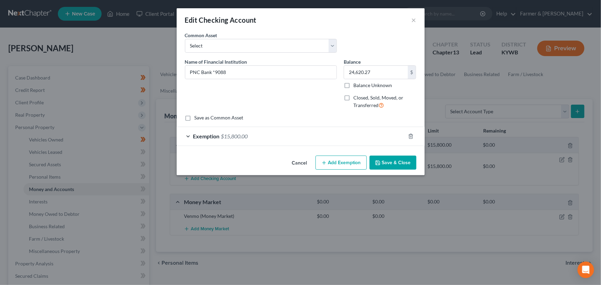
click at [304, 160] on button "Cancel" at bounding box center [299, 163] width 26 height 14
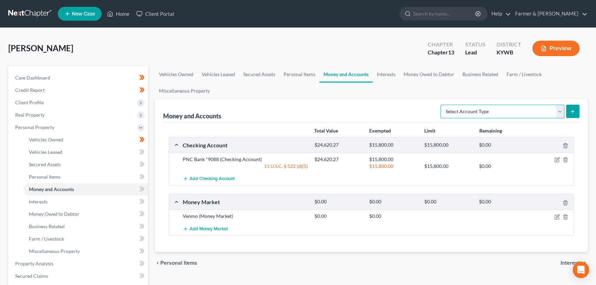
click at [522, 114] on select "Select Account Type Brokerage Cash on Hand Certificates of Deposit Checking Acc…" at bounding box center [503, 112] width 124 height 14
select select "cash_on_hand"
click at [442, 105] on select "Select Account Type Brokerage Cash on Hand Certificates of Deposit Checking Acc…" at bounding box center [503, 112] width 124 height 14
drag, startPoint x: 570, startPoint y: 112, endPoint x: 489, endPoint y: 121, distance: 81.7
click at [571, 112] on icon "submit" at bounding box center [573, 112] width 6 height 6
